Goal: Task Accomplishment & Management: Manage account settings

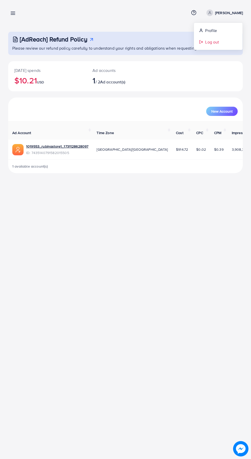
click at [216, 47] on link "Log out" at bounding box center [218, 42] width 49 height 12
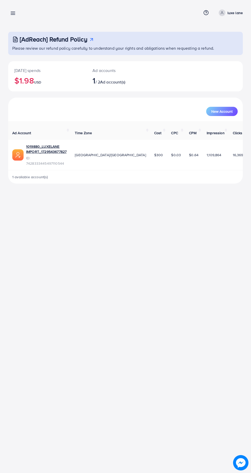
click at [23, 13] on div "Overview Help Center Contact Support Term and policy About Us luxe lane Profile…" at bounding box center [125, 12] width 235 height 13
click at [13, 12] on line at bounding box center [13, 12] width 4 height 0
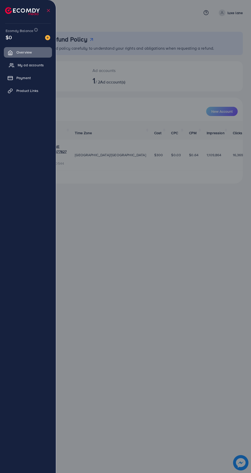
click at [34, 64] on span "My ad accounts" at bounding box center [31, 64] width 26 height 5
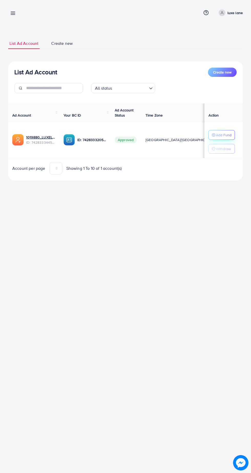
click at [231, 134] on button "Add Fund" at bounding box center [221, 135] width 26 height 10
